Goal: Information Seeking & Learning: Learn about a topic

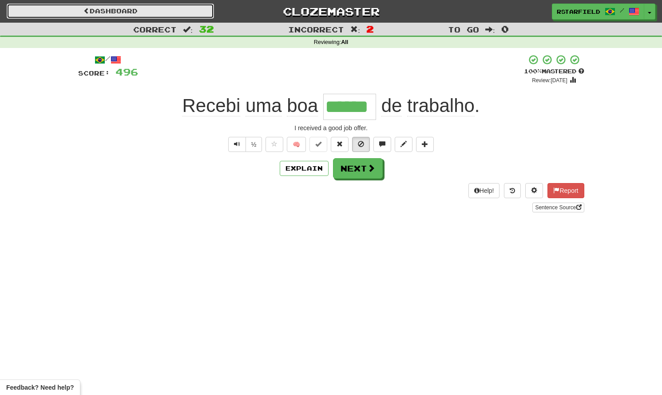
click at [182, 16] on link "Dashboard" at bounding box center [110, 11] width 207 height 15
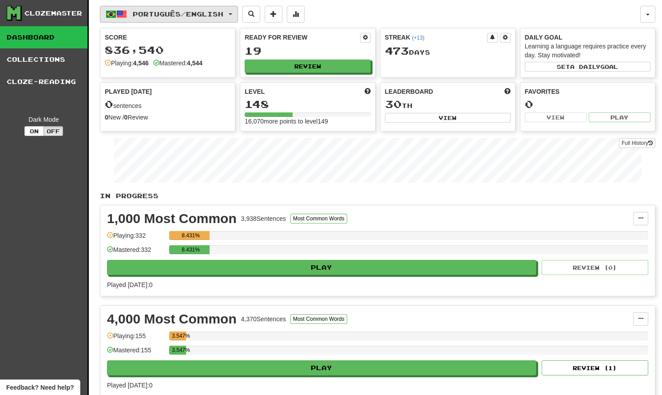
click at [230, 14] on button "Português / English" at bounding box center [169, 14] width 138 height 17
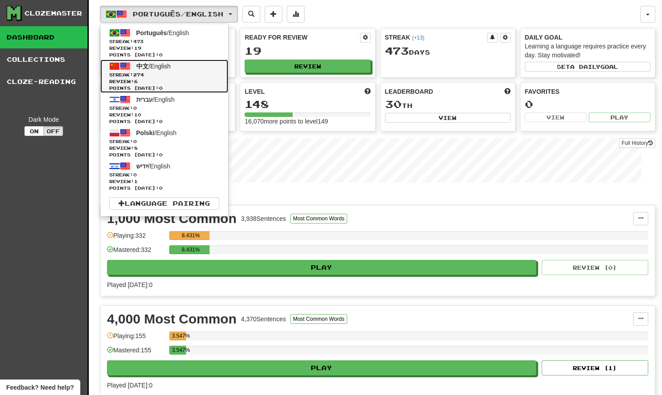
click at [204, 67] on link "中文 / English Streak: 274 Review: 6 Points today: 0" at bounding box center [164, 76] width 128 height 33
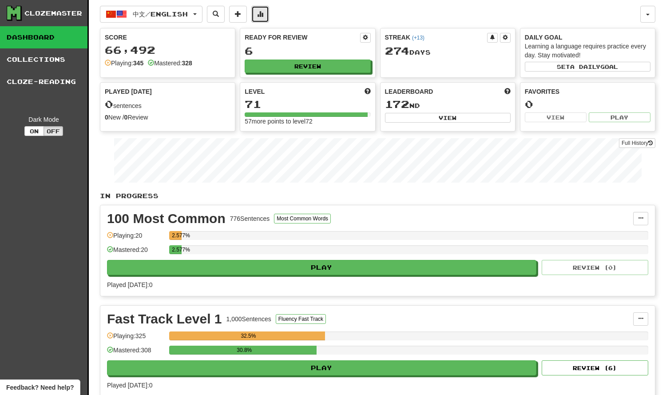
click at [266, 19] on button at bounding box center [260, 14] width 18 height 17
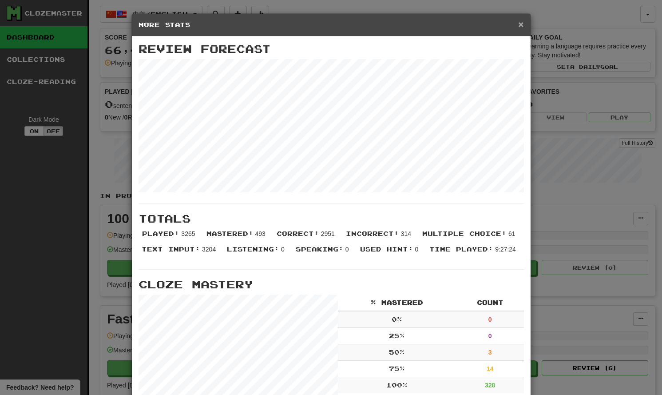
click at [521, 24] on span "×" at bounding box center [520, 24] width 5 height 10
